Goal: Task Accomplishment & Management: Use online tool/utility

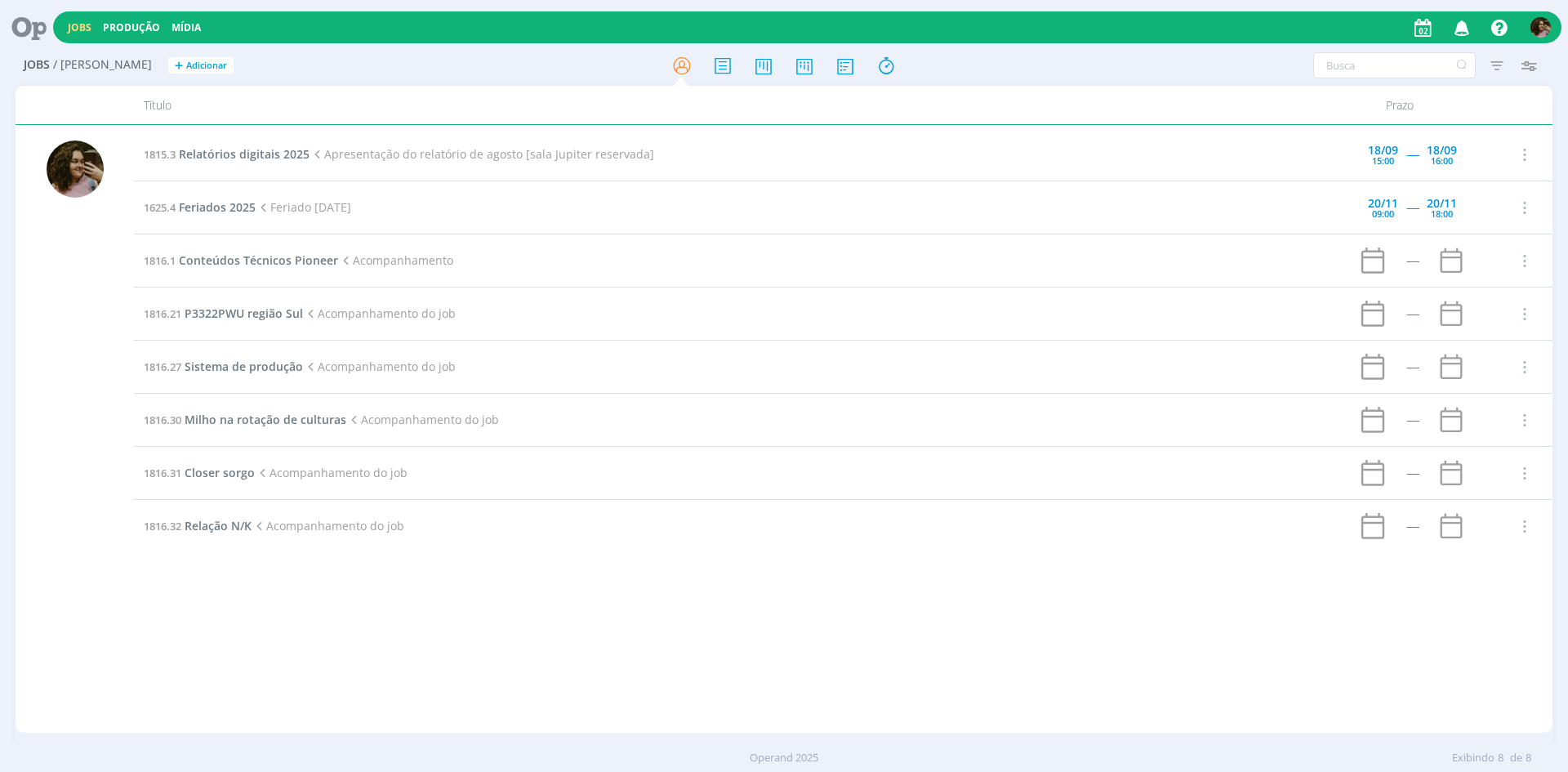
click at [228, 378] on td "1816.27 Sistema de produção Acompanhamento do job" at bounding box center [732, 367] width 1197 height 53
click at [234, 365] on span "Sistema de produção" at bounding box center [243, 366] width 118 height 15
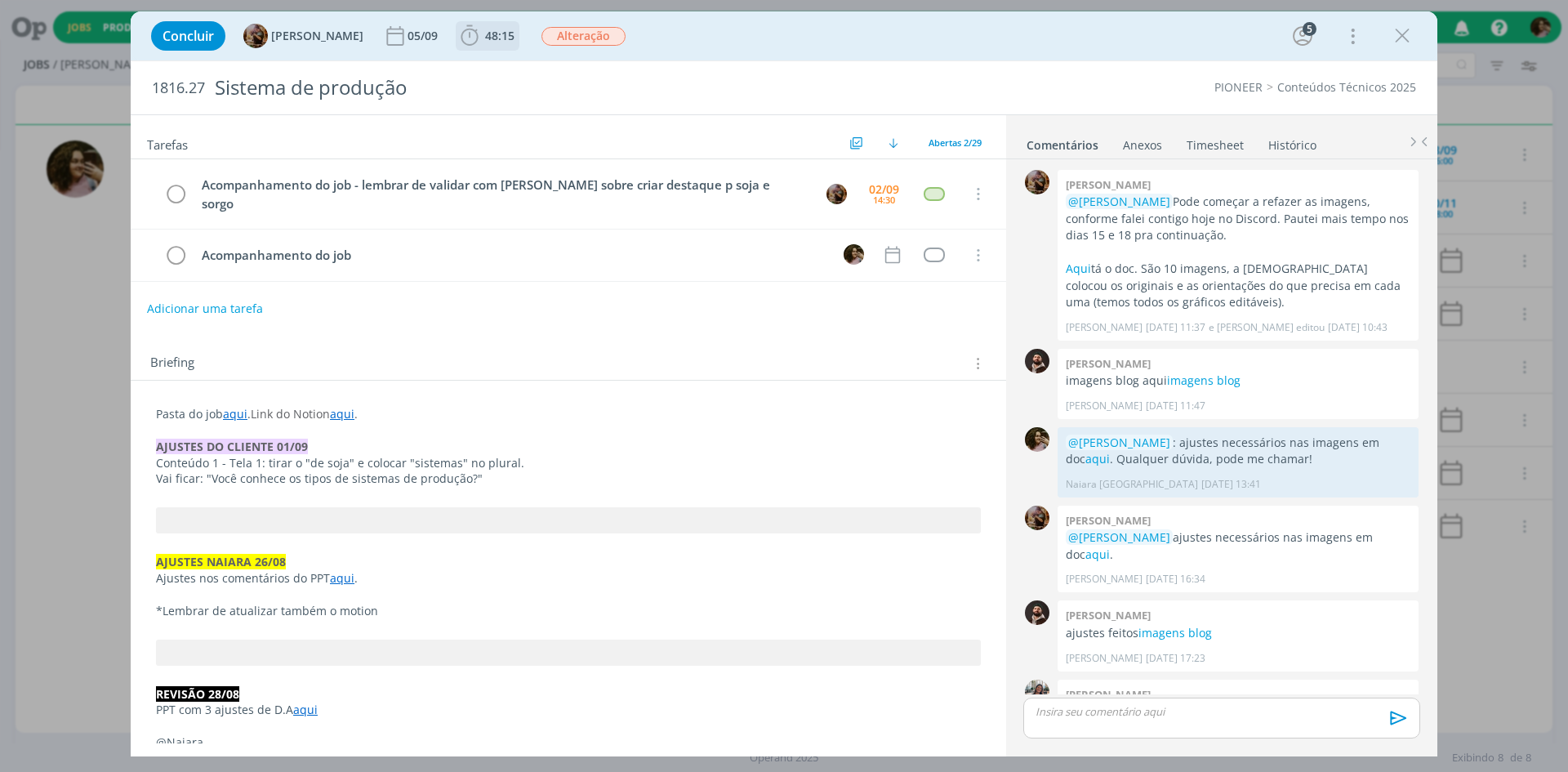
scroll to position [1525, 0]
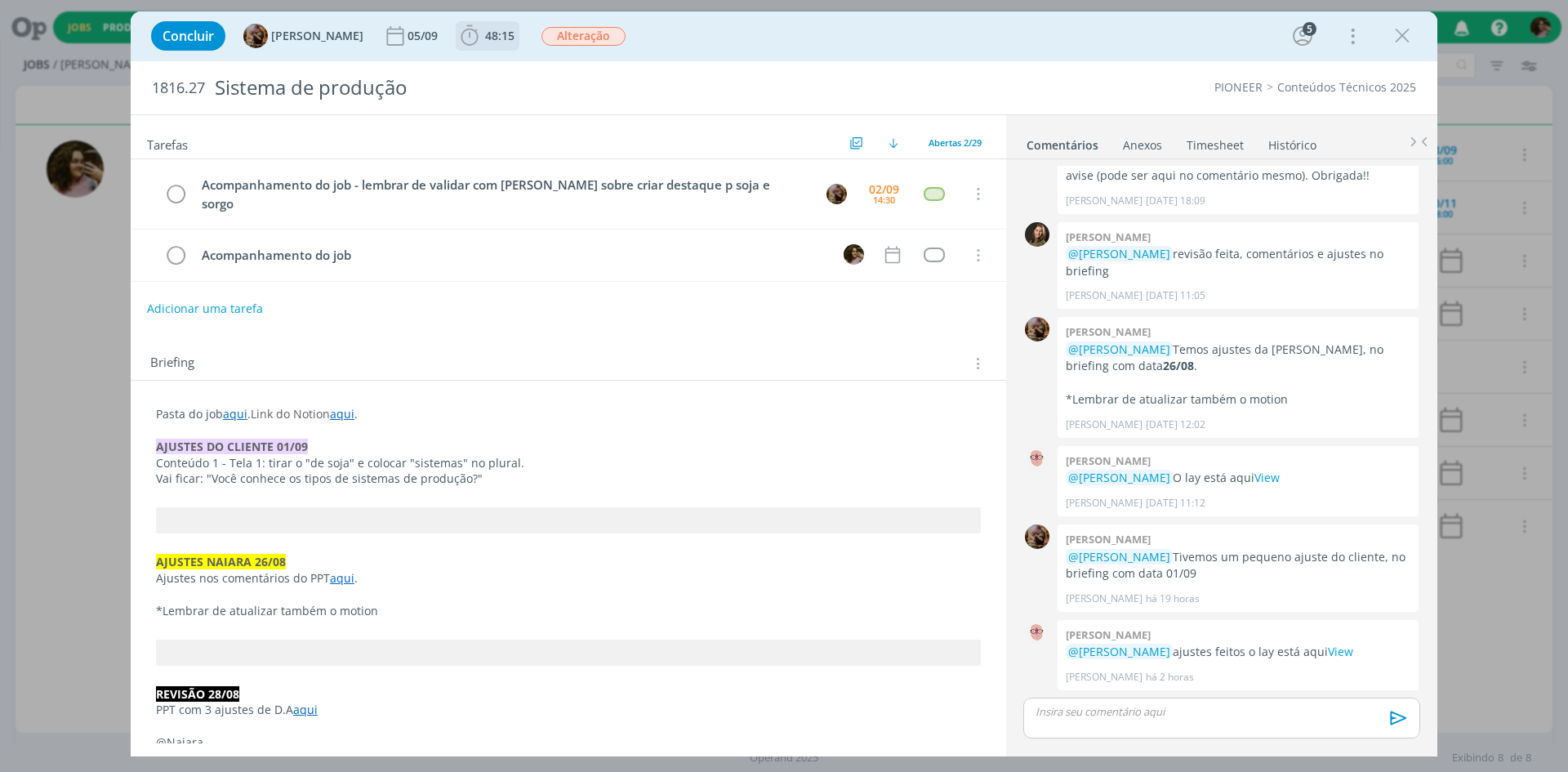
click at [500, 26] on span "48:15" at bounding box center [488, 36] width 60 height 25
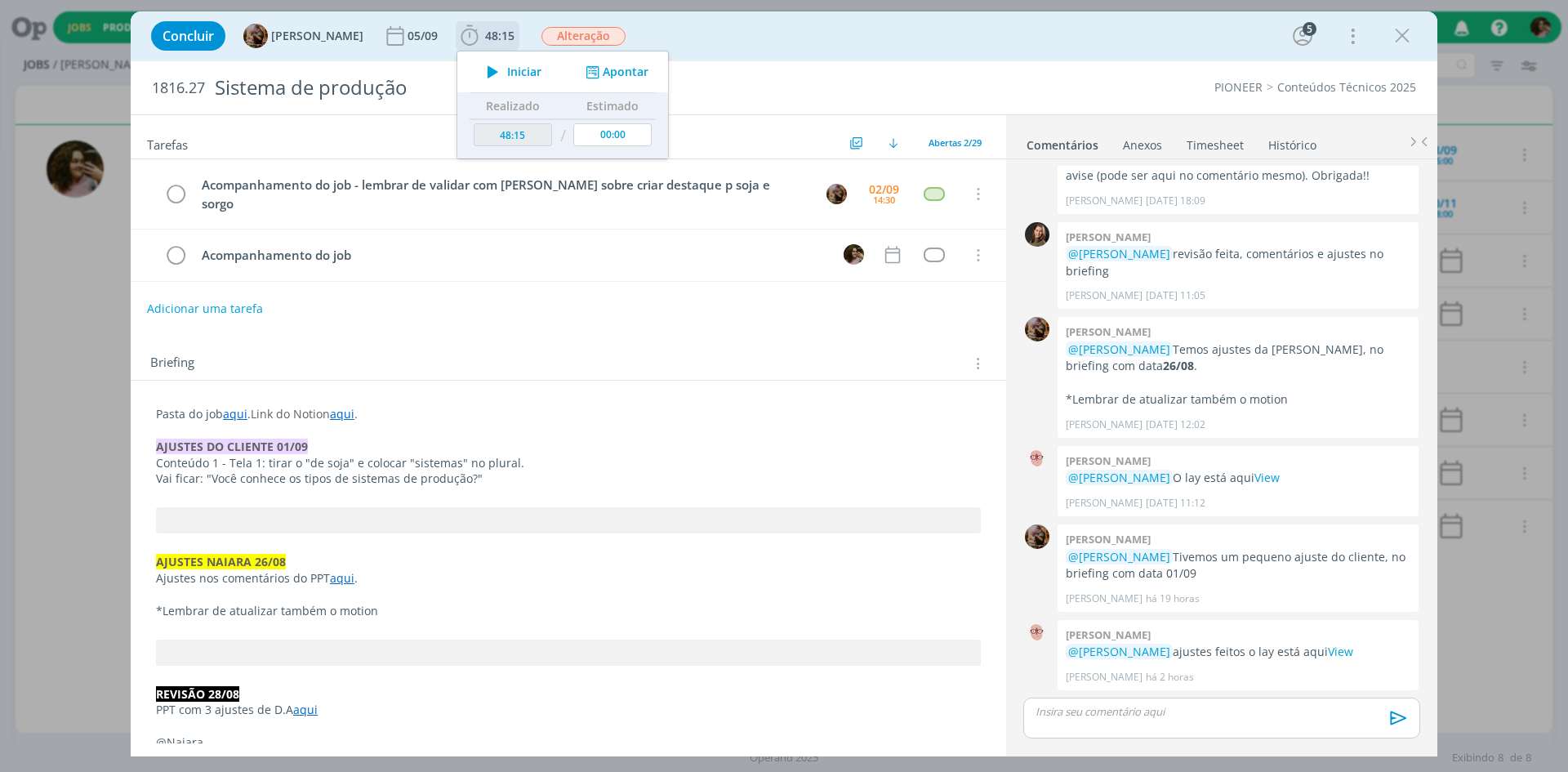
click at [536, 68] on span "Iniciar" at bounding box center [524, 71] width 35 height 12
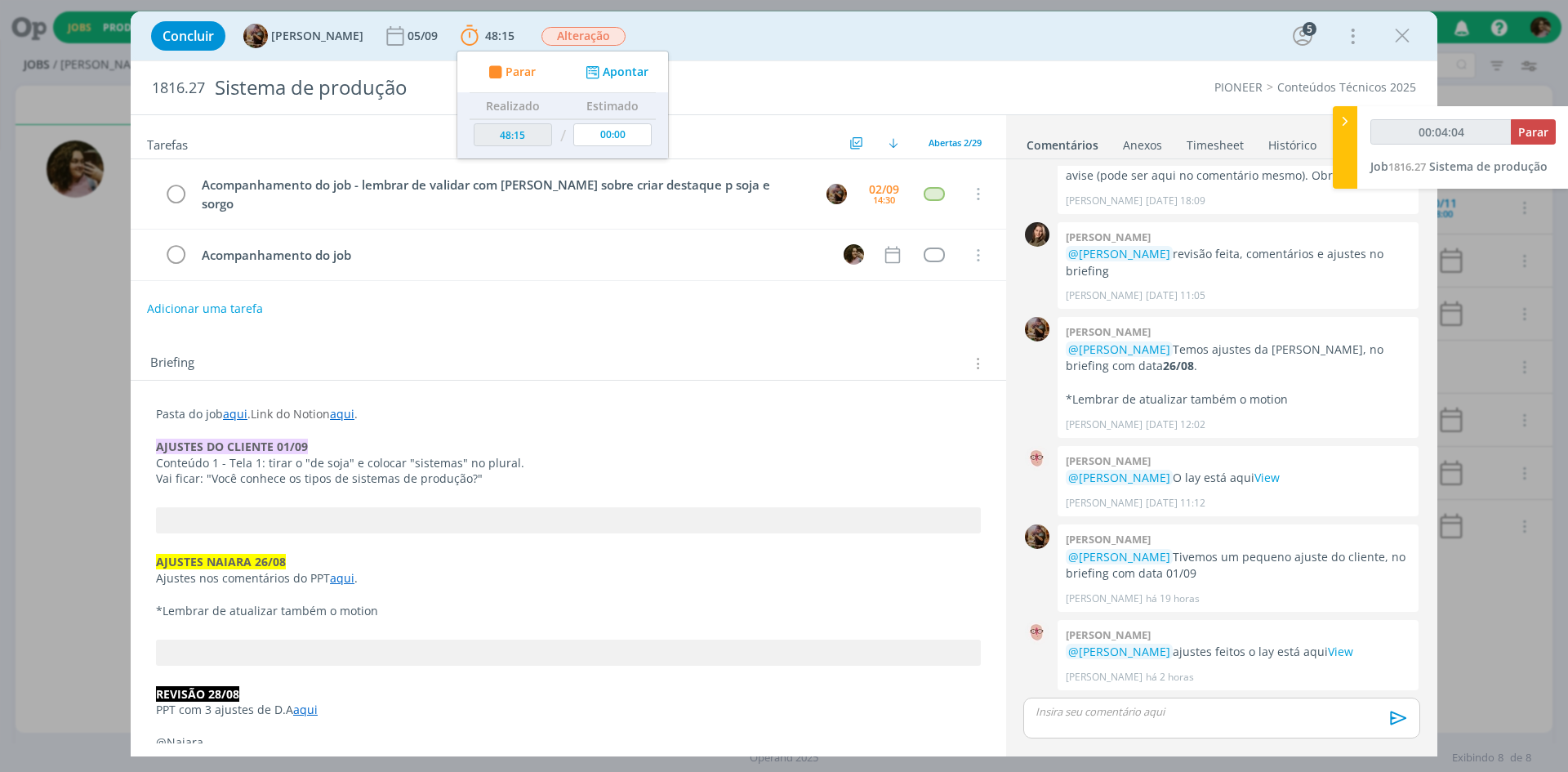
type input "00:04:25"
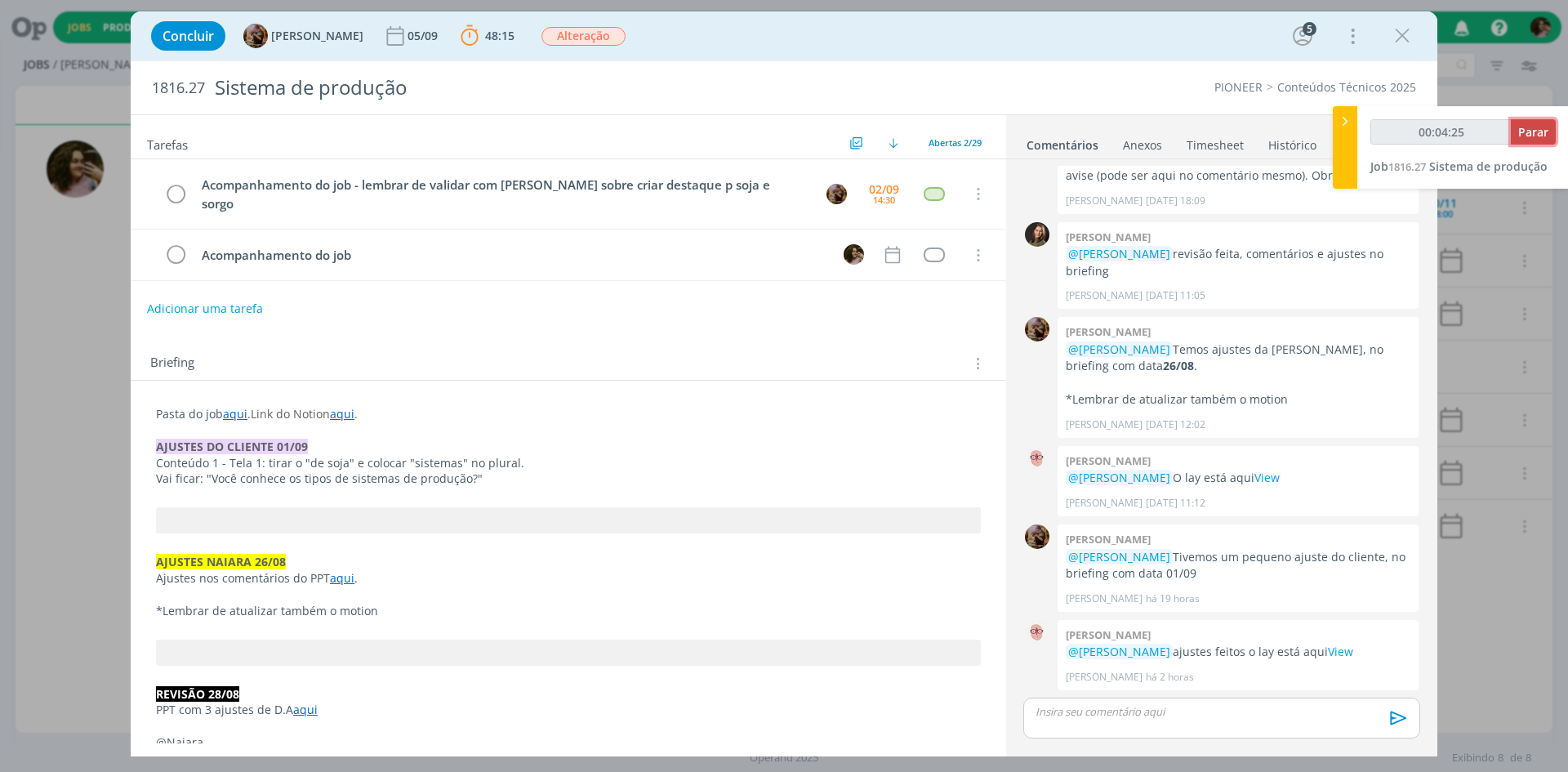
click at [1538, 134] on span "Parar" at bounding box center [1533, 131] width 30 height 15
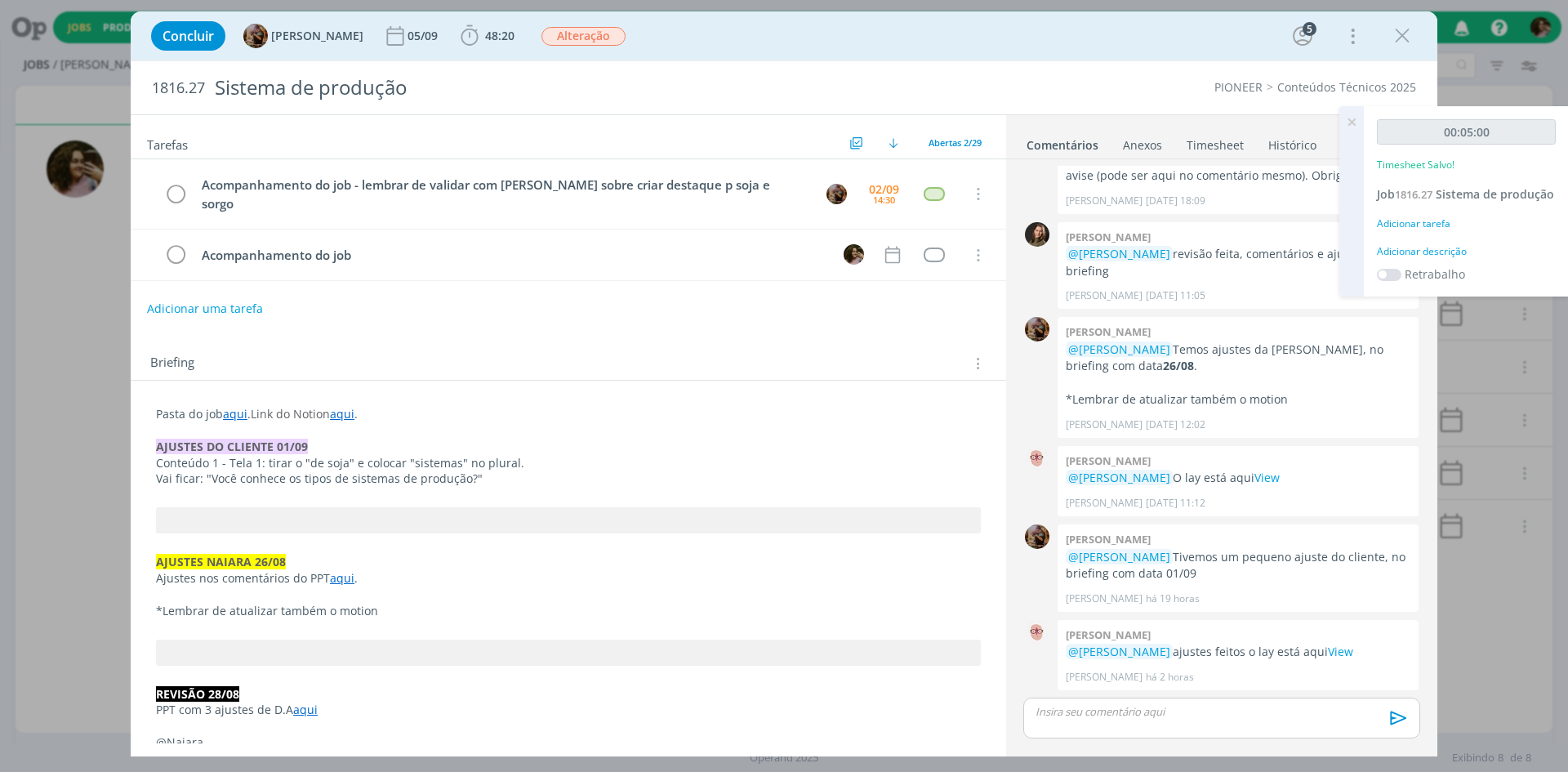
click at [1420, 278] on div "00:05:00 Timesheet Salvo! Job 1816.27 Sistema de produção Adicionar tarefa Adic…" at bounding box center [1466, 202] width 205 height 190
click at [1419, 277] on div "00:05:00 Timesheet Salvo! Job 1816.27 Sistema de produção Adicionar tarefa Adic…" at bounding box center [1466, 202] width 205 height 190
click at [1413, 283] on label "Retrabalho" at bounding box center [1435, 274] width 60 height 17
click at [1420, 259] on div "Adicionar descrição" at bounding box center [1466, 251] width 179 height 15
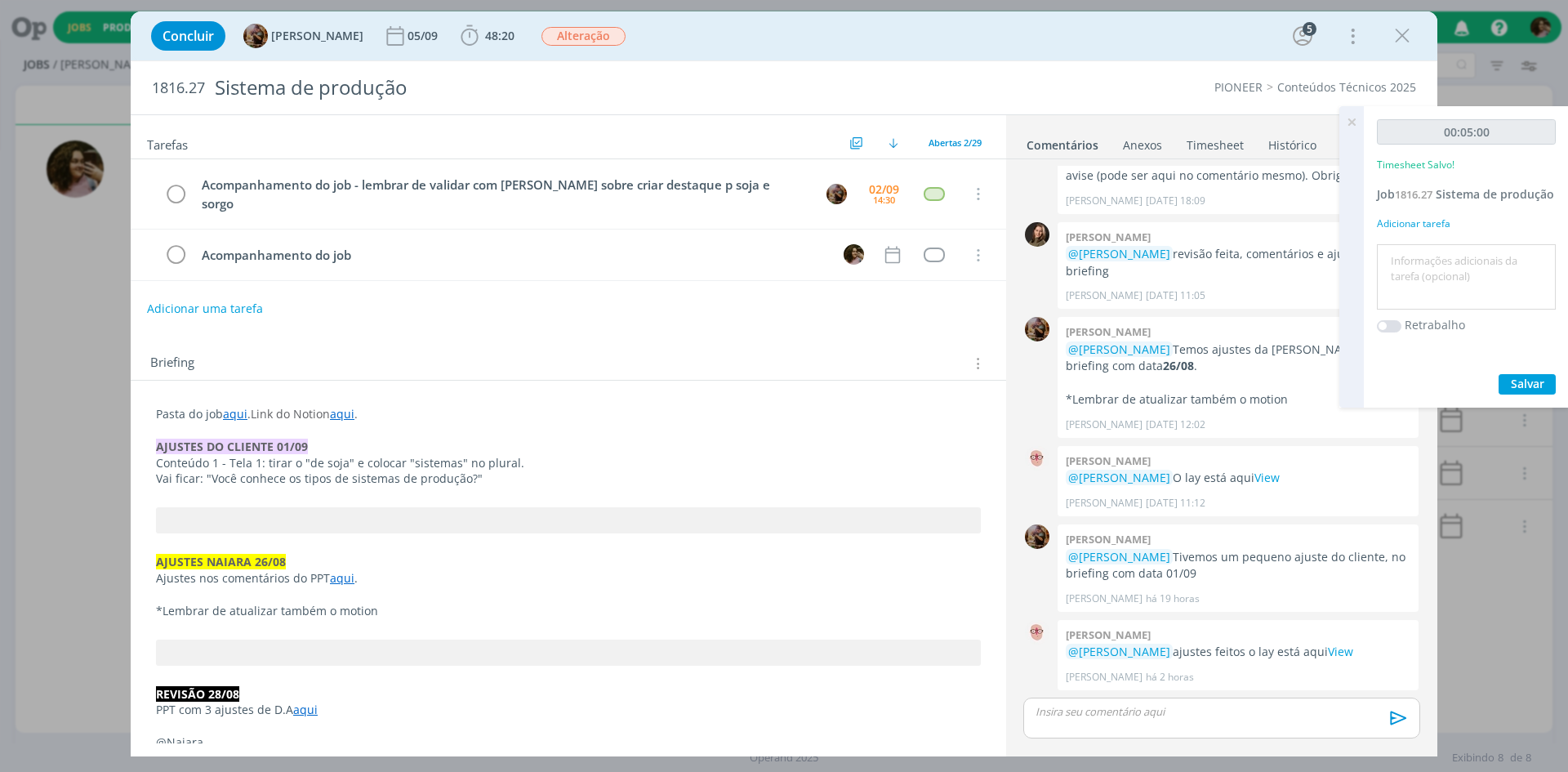
click at [1423, 284] on textarea at bounding box center [1467, 277] width 171 height 58
type textarea "Enviar conteúdo para o cliente"
click at [1546, 394] on button "Salvar" at bounding box center [1527, 384] width 57 height 20
click at [1352, 117] on icon at bounding box center [1351, 123] width 29 height 32
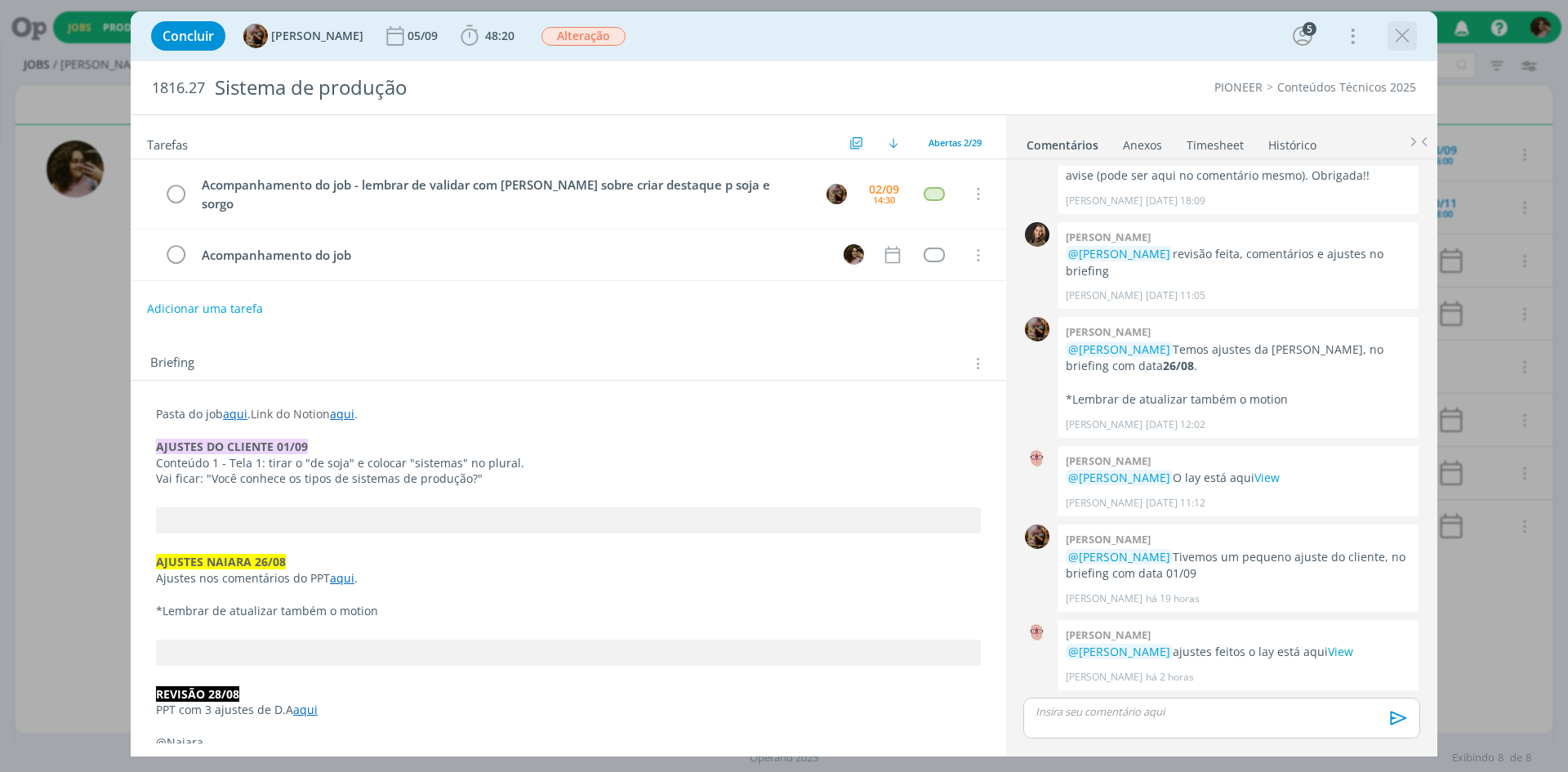
click at [1388, 46] on div "dialog" at bounding box center [1402, 36] width 29 height 29
click at [1386, 37] on div "Concluir [PERSON_NAME] 05/09 48:20 Iniciar Apontar Data * [DATE] Horas * 00:00 …" at bounding box center [784, 36] width 1282 height 39
click at [1388, 34] on div "Concluir [PERSON_NAME] 05/09 48:20 Iniciar Apontar Data * [DATE] Horas * 00:00 …" at bounding box center [784, 36] width 1282 height 39
click at [1393, 37] on icon "dialog" at bounding box center [1403, 36] width 25 height 25
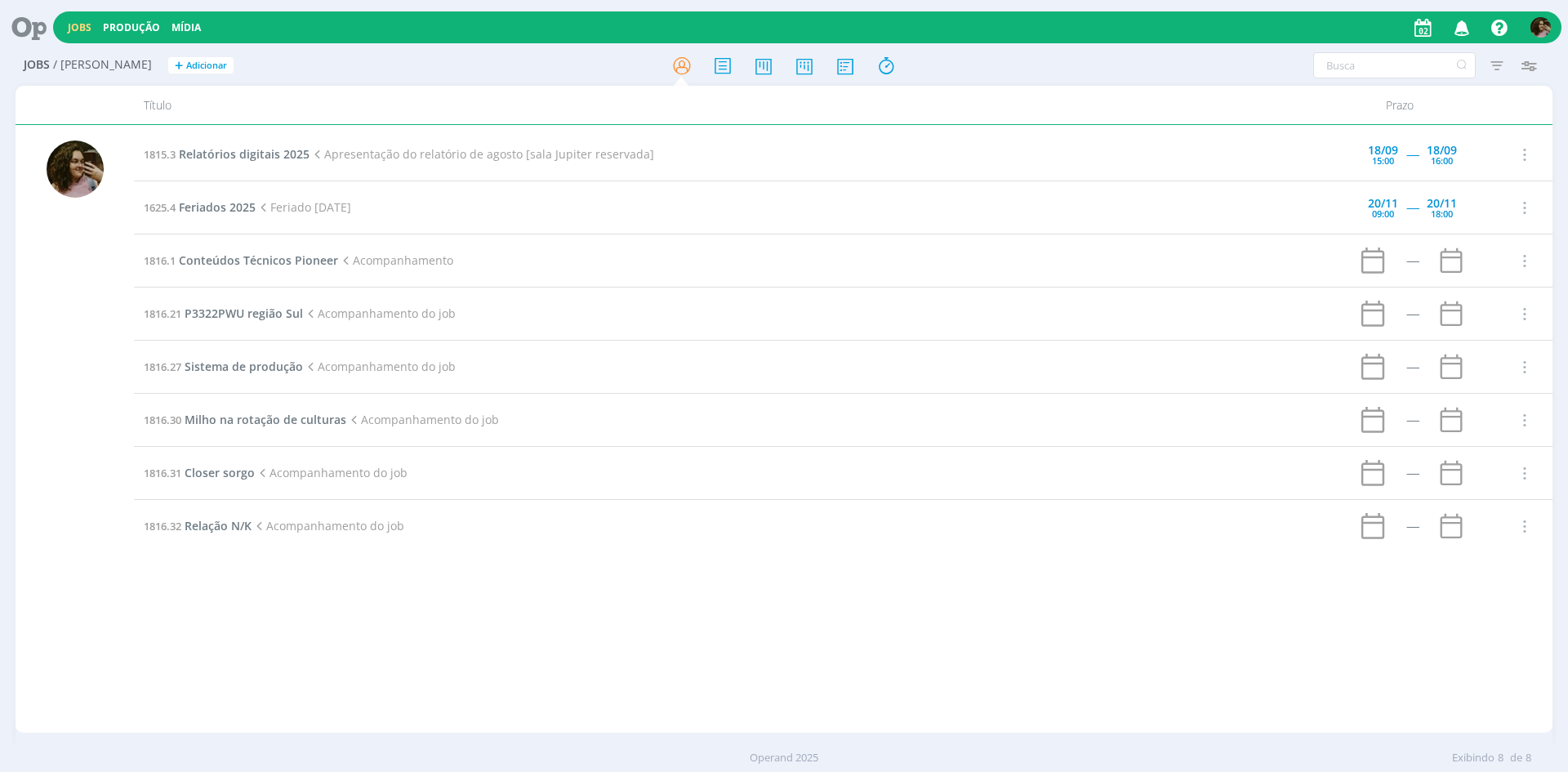
click at [272, 573] on div "1815.3 Relatórios digitais 2025 Apresentação do relatório de agosto [sala Jupit…" at bounding box center [843, 428] width 1419 height 601
click at [209, 523] on span "Relação N/K" at bounding box center [218, 525] width 67 height 15
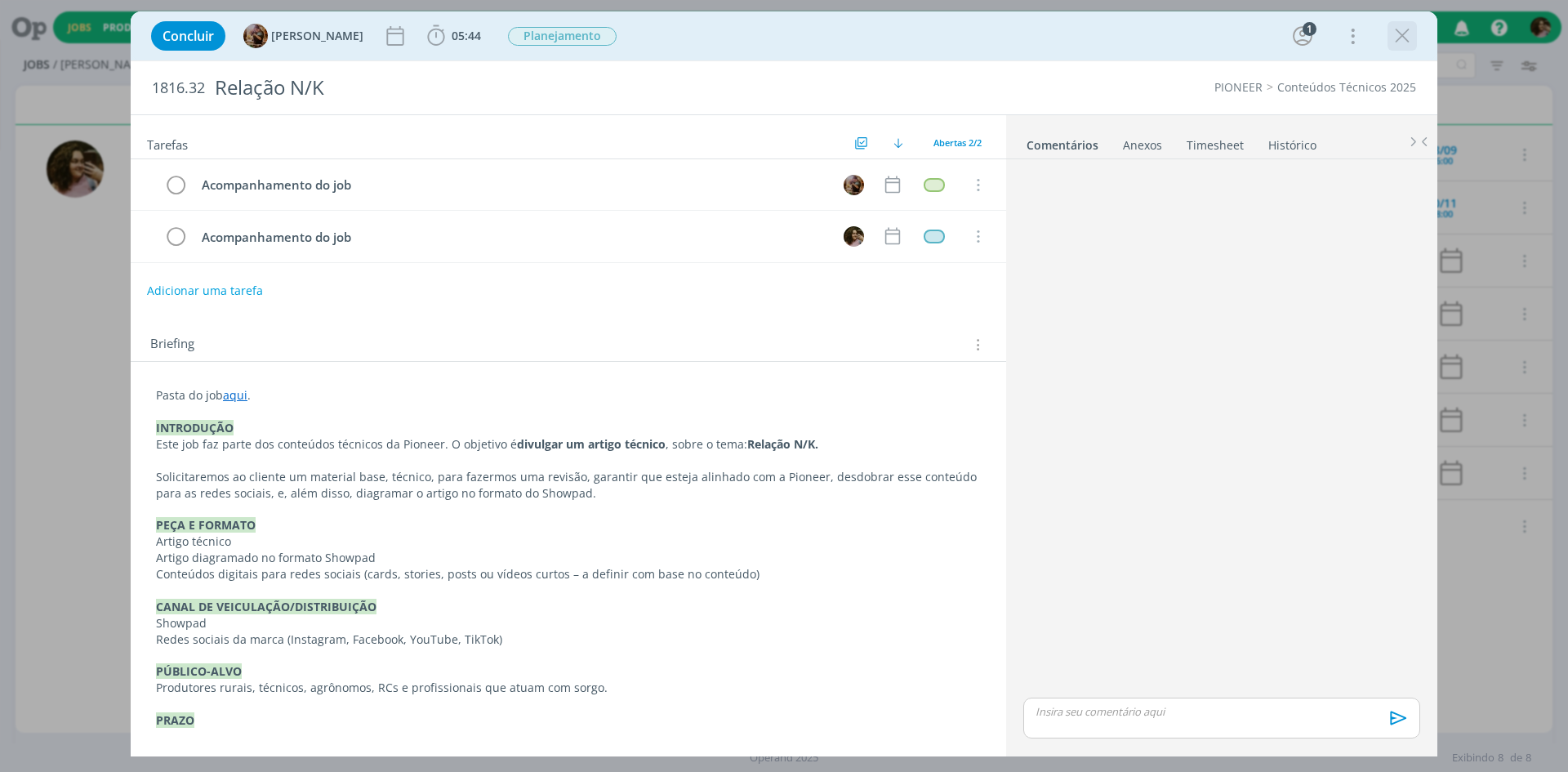
click at [1409, 38] on icon "dialog" at bounding box center [1403, 36] width 25 height 25
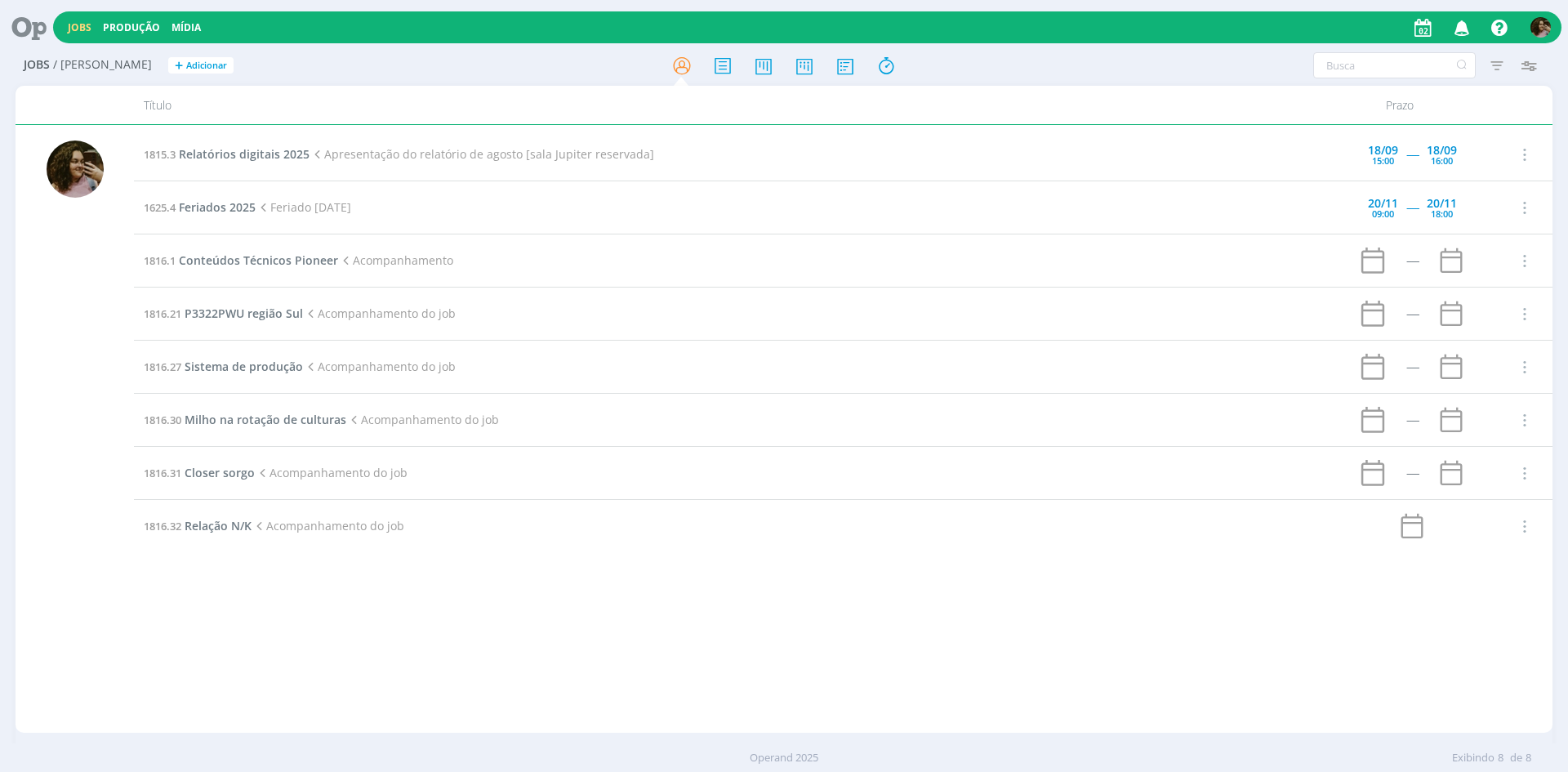
click at [210, 533] on td "1816.32 Relação N/K Acompanhamento do job" at bounding box center [732, 527] width 1197 height 53
click at [206, 524] on span "Relação N/K" at bounding box center [218, 525] width 67 height 15
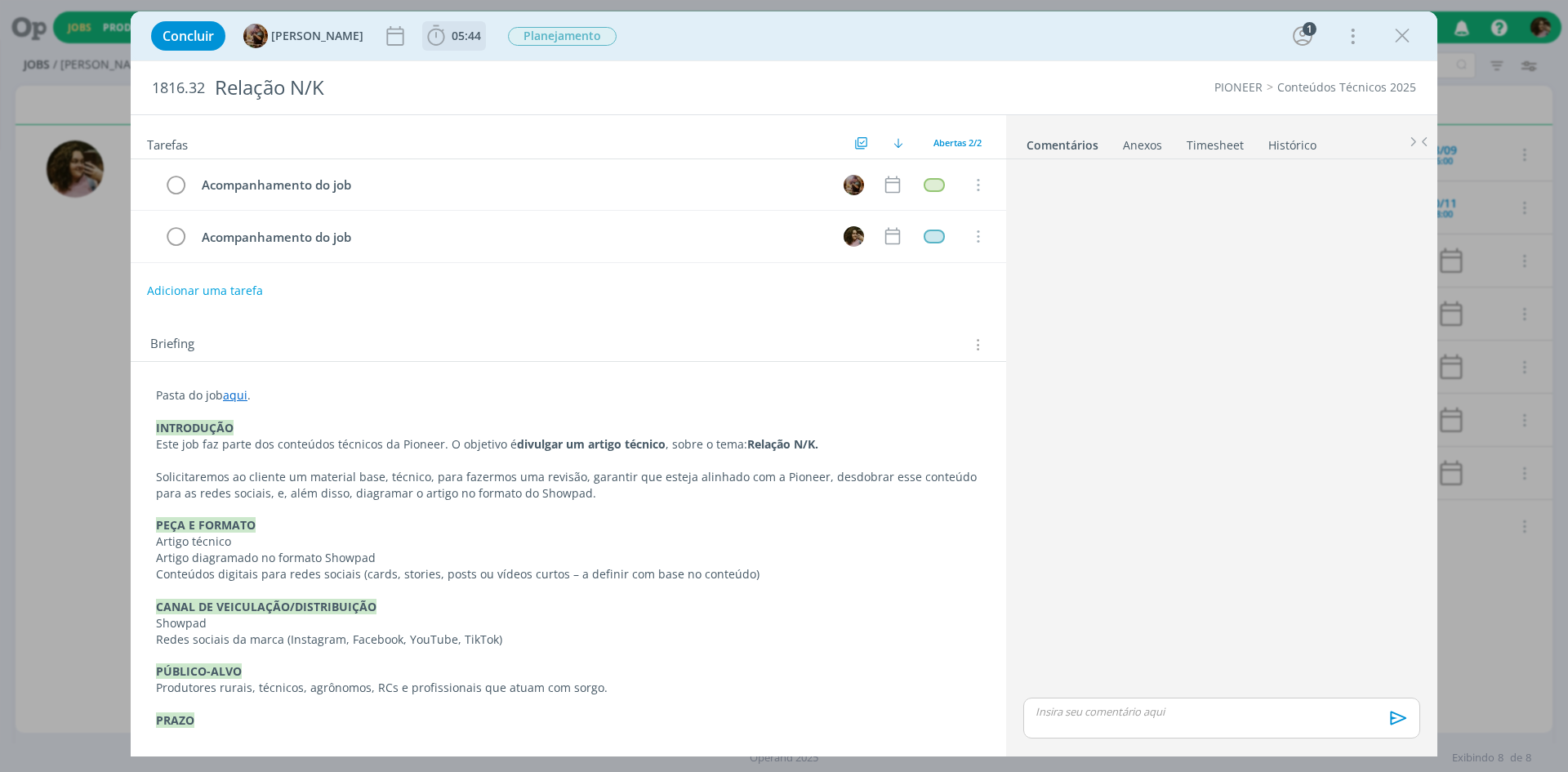
click at [465, 22] on span "05:44 Iniciar Apontar Data * [DATE] Horas * 00:00 Tarefa Selecione a tarefa Des…" at bounding box center [454, 36] width 64 height 29
click at [468, 47] on span "05:44" at bounding box center [454, 36] width 60 height 25
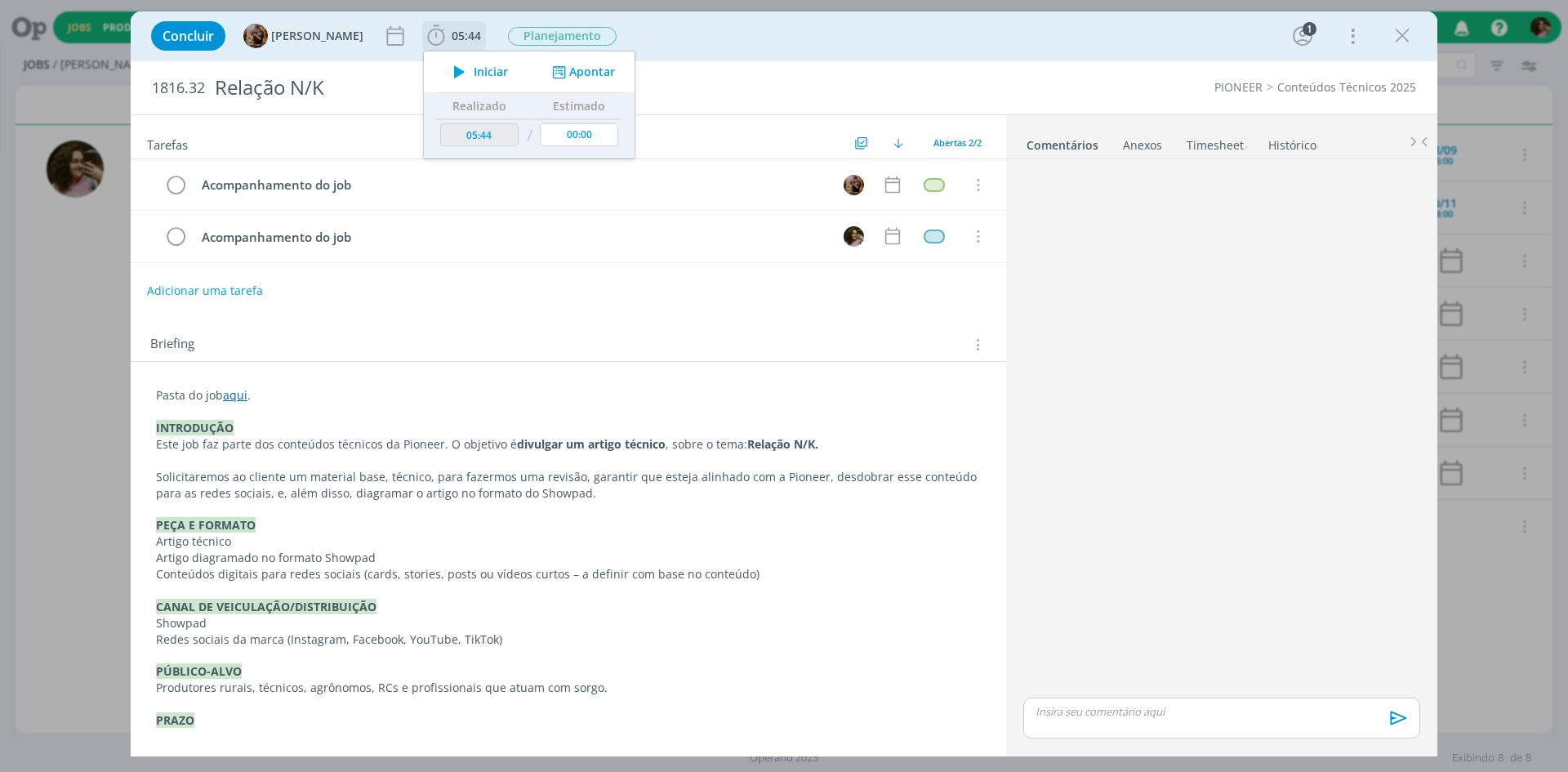
click at [490, 76] on span "Iniciar" at bounding box center [490, 71] width 35 height 12
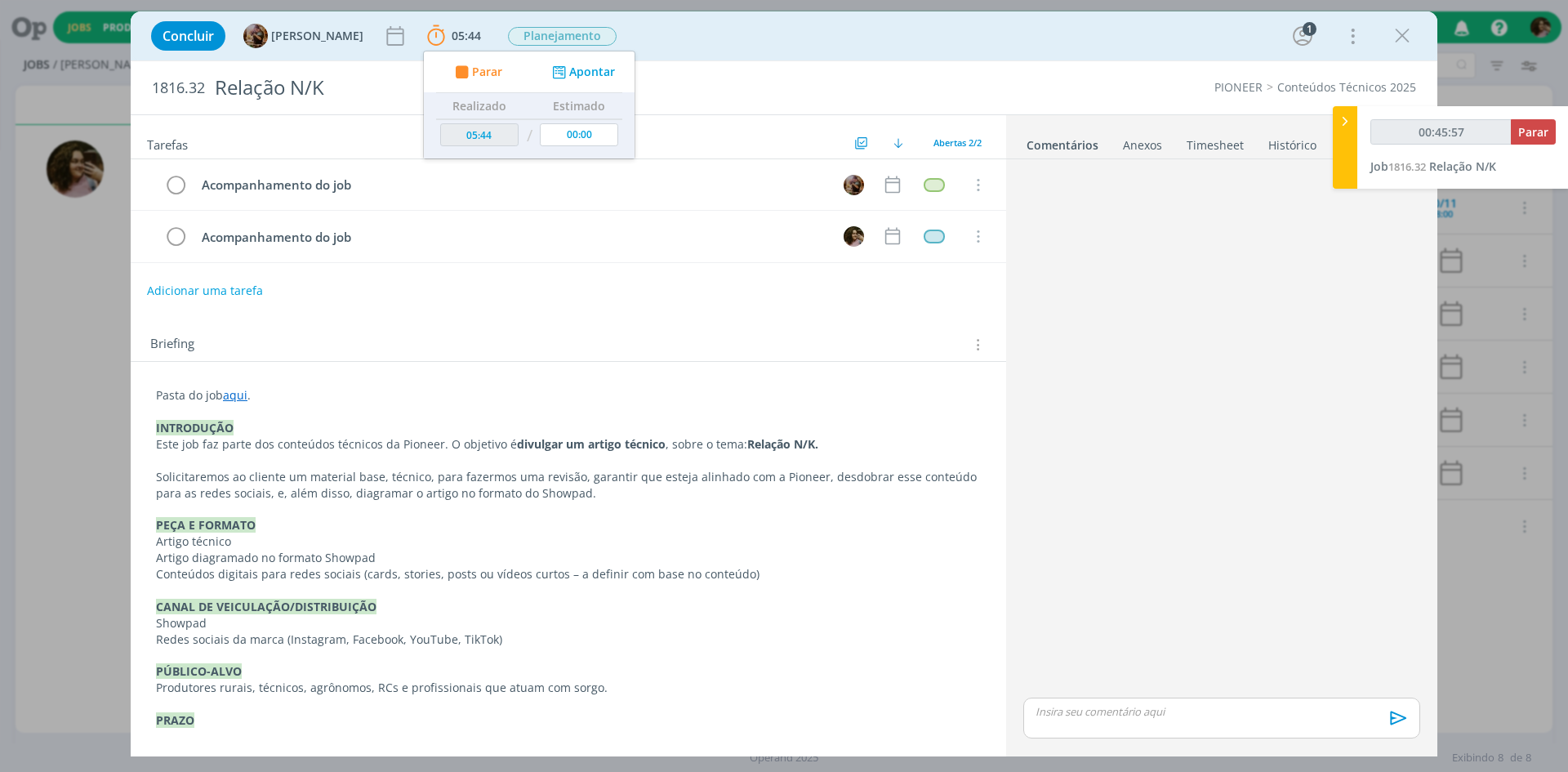
type input "00:46:57"
